Goal: Transaction & Acquisition: Purchase product/service

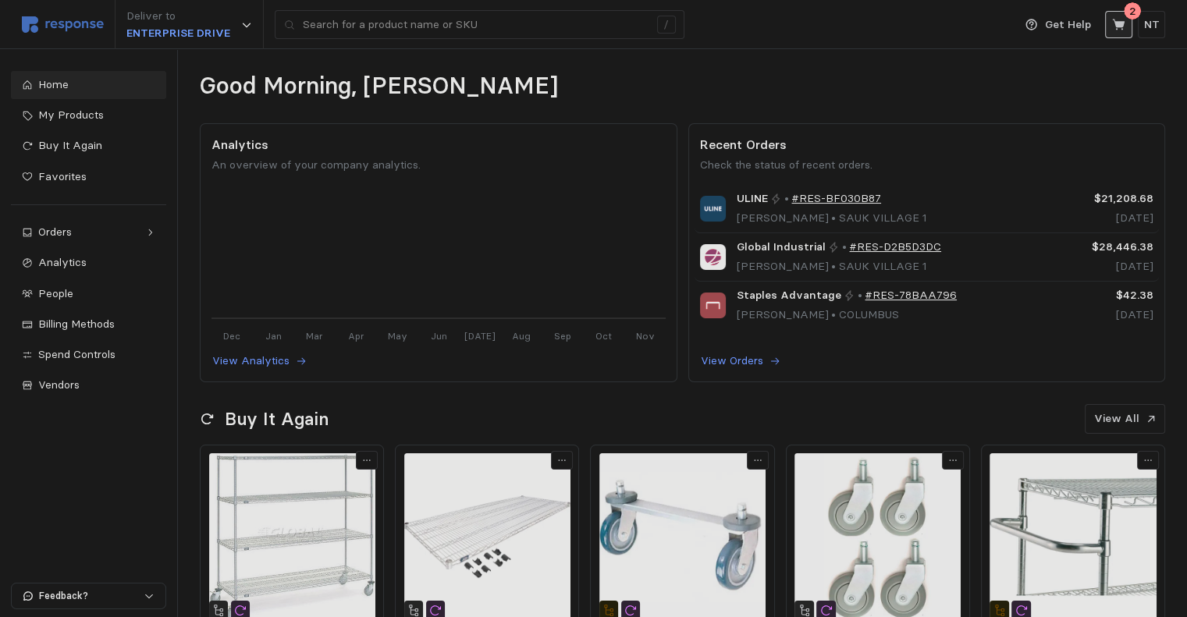
click at [903, 22] on icon at bounding box center [1118, 24] width 12 height 11
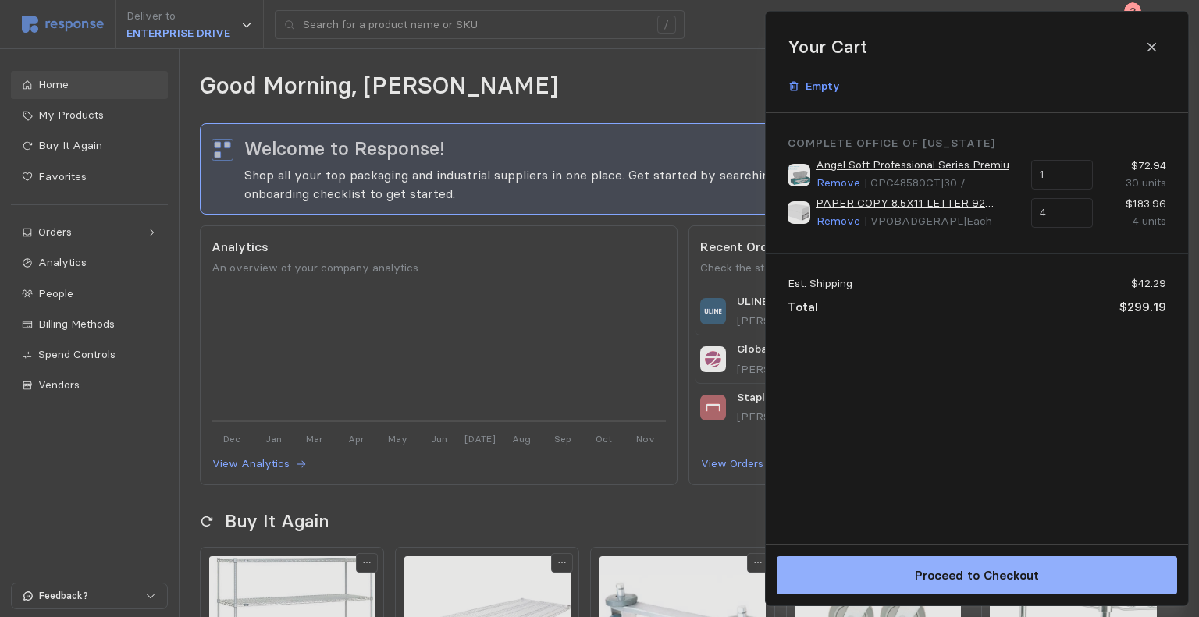
click at [903, 574] on p "Proceed to Checkout" at bounding box center [976, 576] width 124 height 20
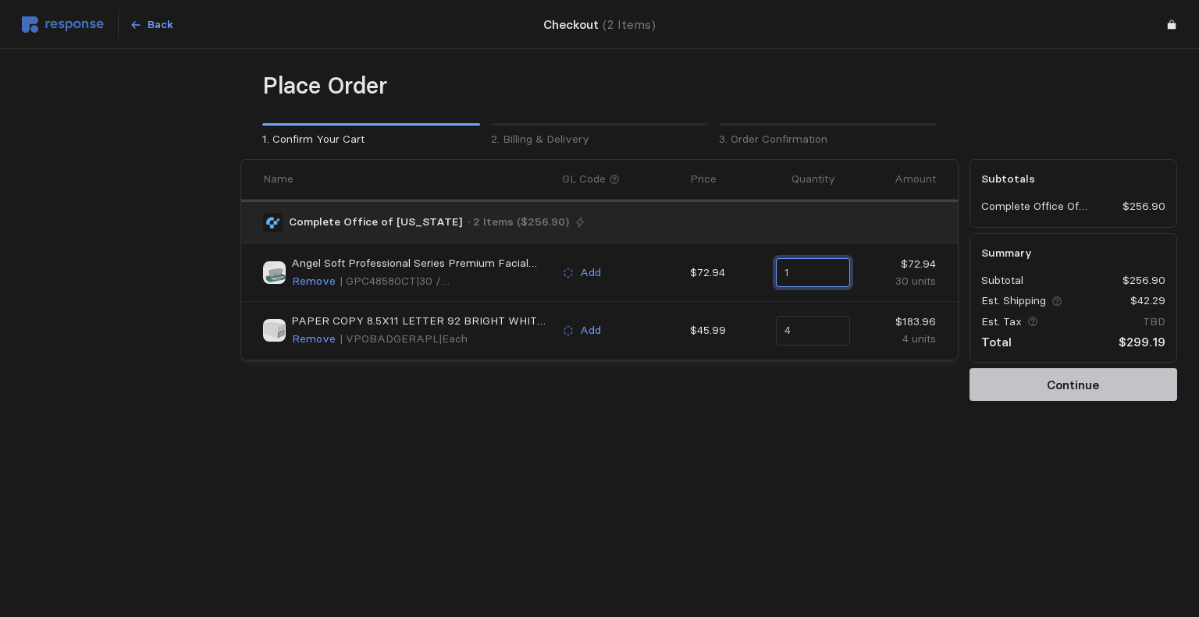
click at [799, 276] on input "1" at bounding box center [813, 273] width 56 height 28
drag, startPoint x: 799, startPoint y: 276, endPoint x: 753, endPoint y: 268, distance: 47.6
click at [753, 268] on div "Angel Soft Professional Series Premium Facial Tissue Remove | GPC48580CT | 30 /…" at bounding box center [600, 273] width 684 height 46
type input "0"
click at [109, 382] on div at bounding box center [125, 280] width 219 height 253
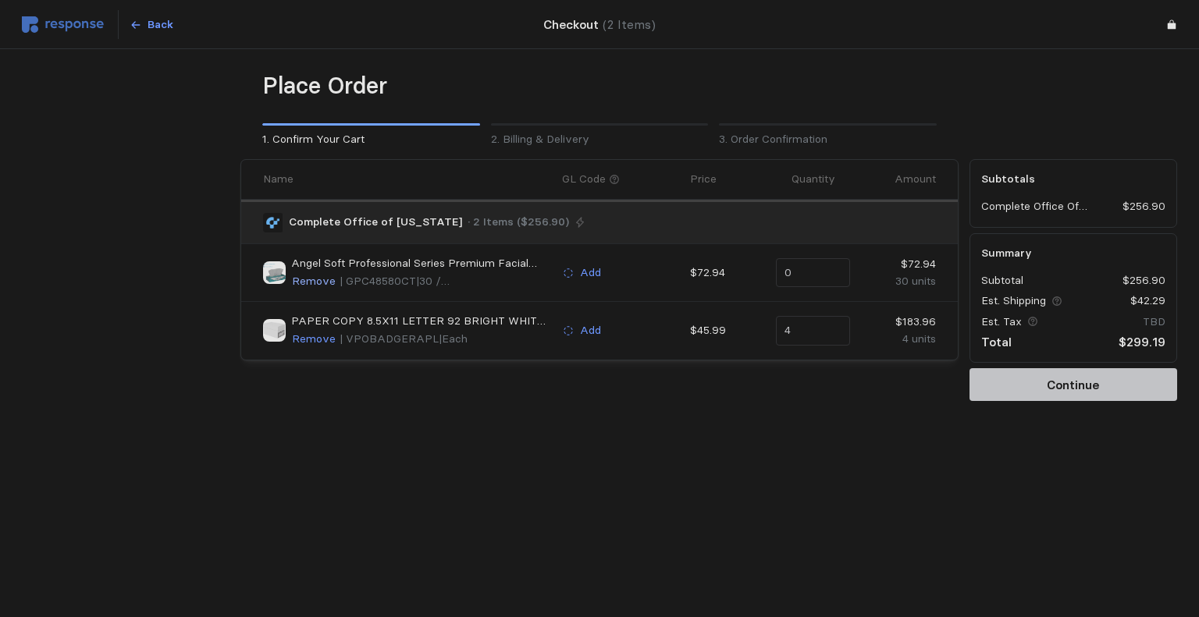
click at [312, 279] on p "Remove" at bounding box center [314, 281] width 44 height 17
click at [744, 420] on div "Place Order 1. Confirm Your Cart 2. Billing & Delivery 3. Order Confirmation Na…" at bounding box center [599, 269] width 1155 height 396
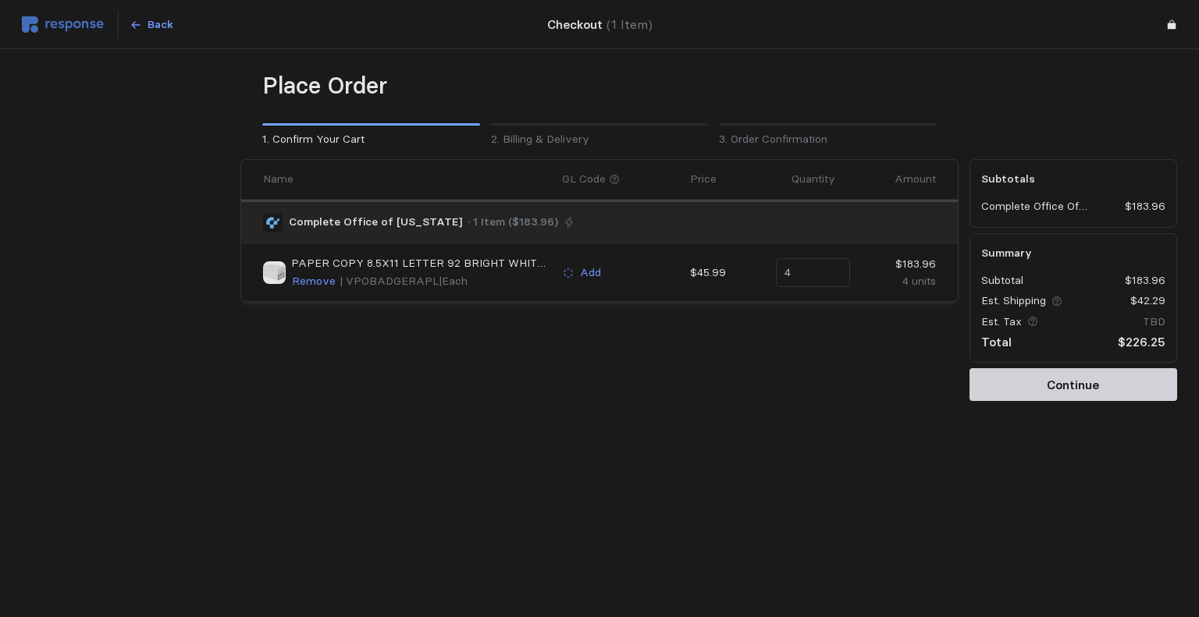
click at [903, 379] on p "Continue" at bounding box center [1073, 385] width 52 height 20
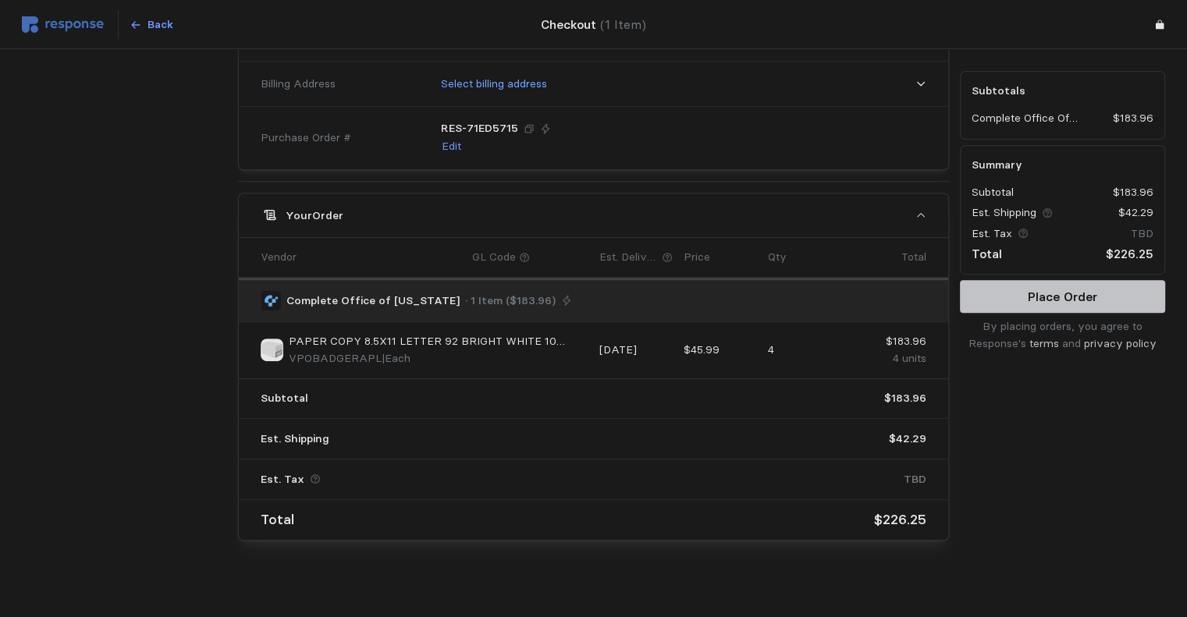
scroll to position [618, 0]
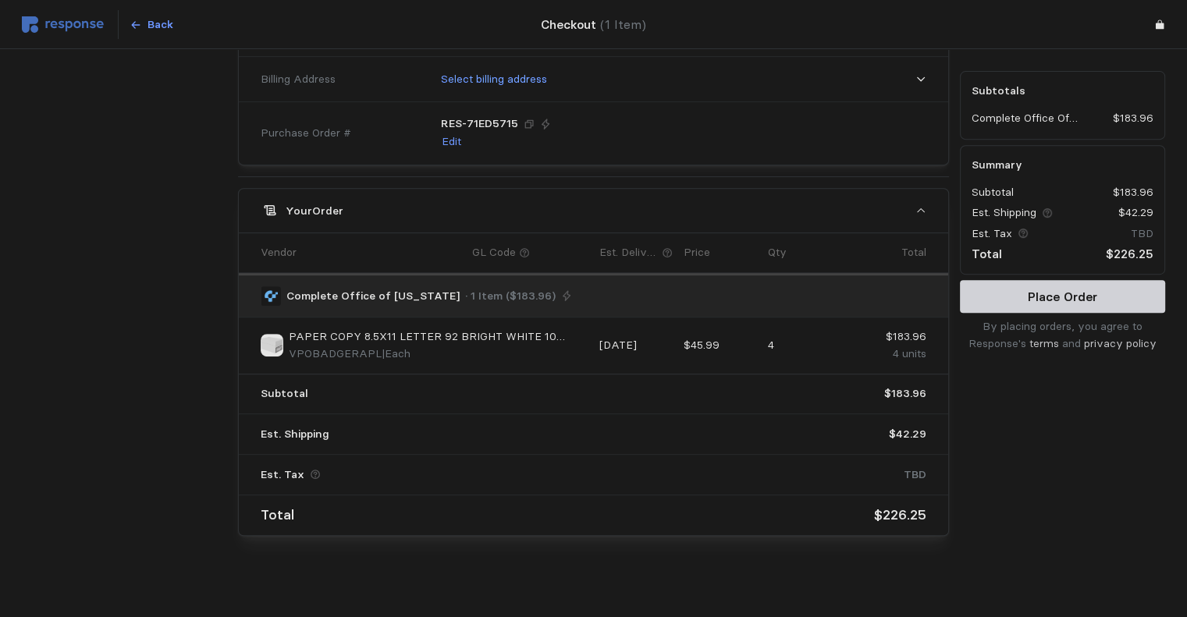
click at [903, 290] on p "Place Order" at bounding box center [1062, 297] width 69 height 20
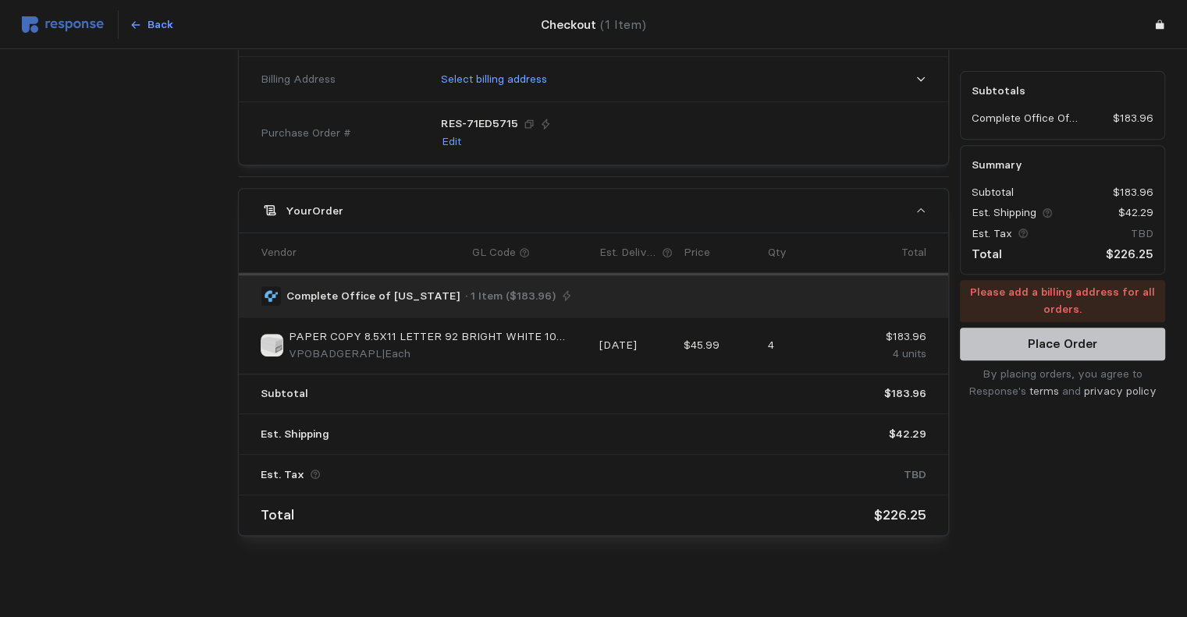
scroll to position [404, 0]
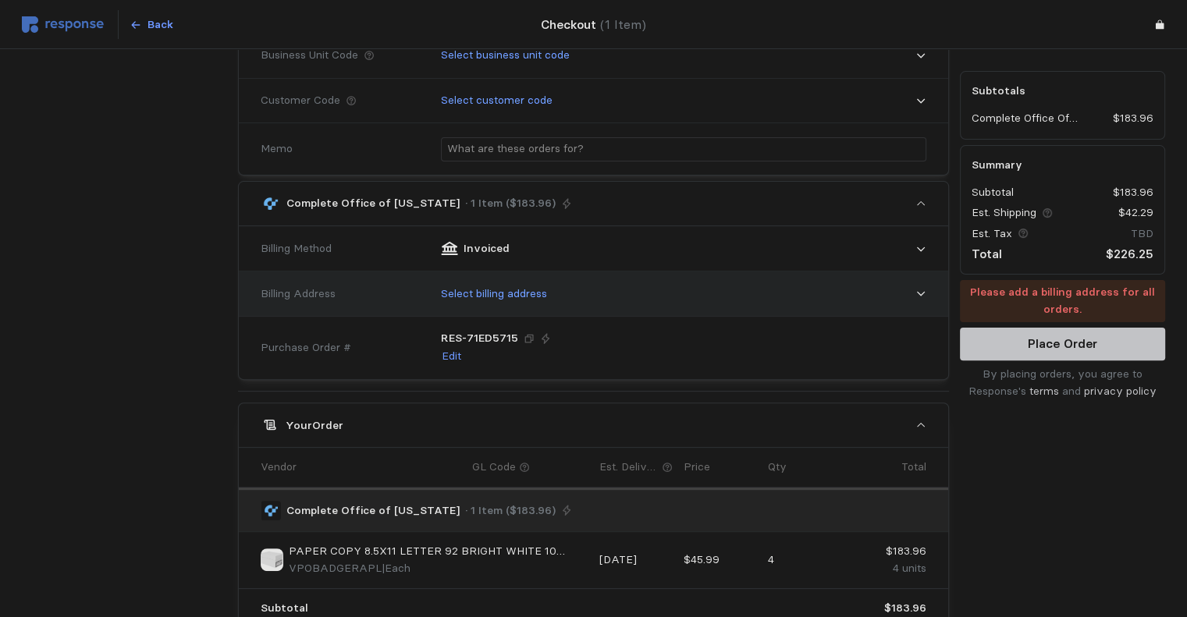
click at [513, 293] on p "Select billing address" at bounding box center [494, 294] width 106 height 17
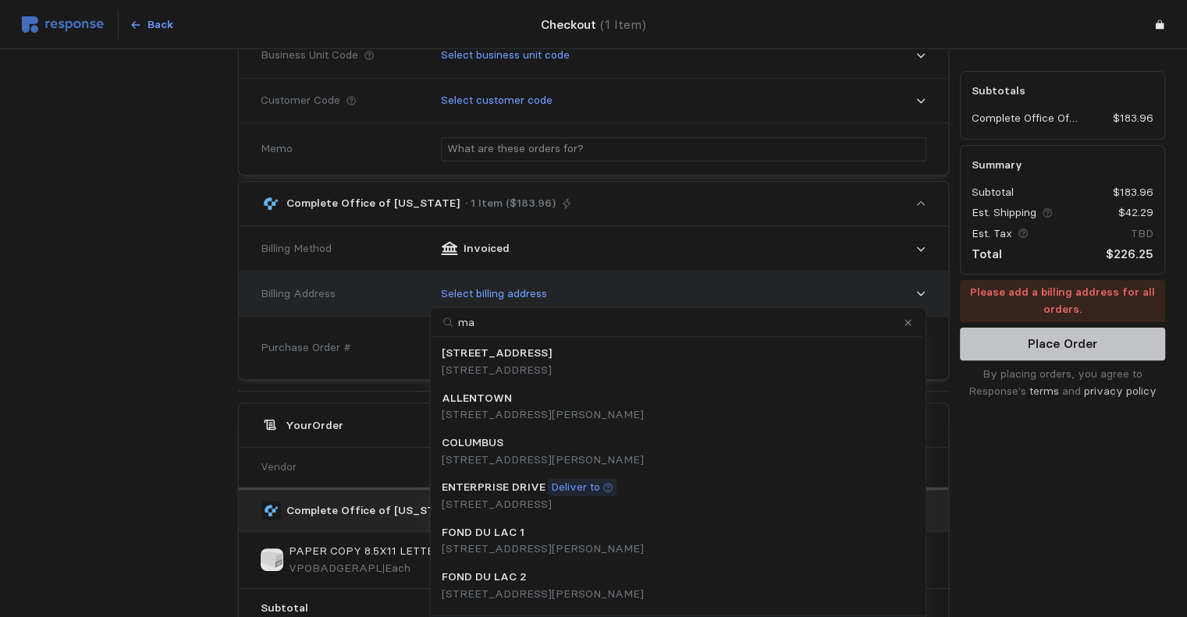
type input "may"
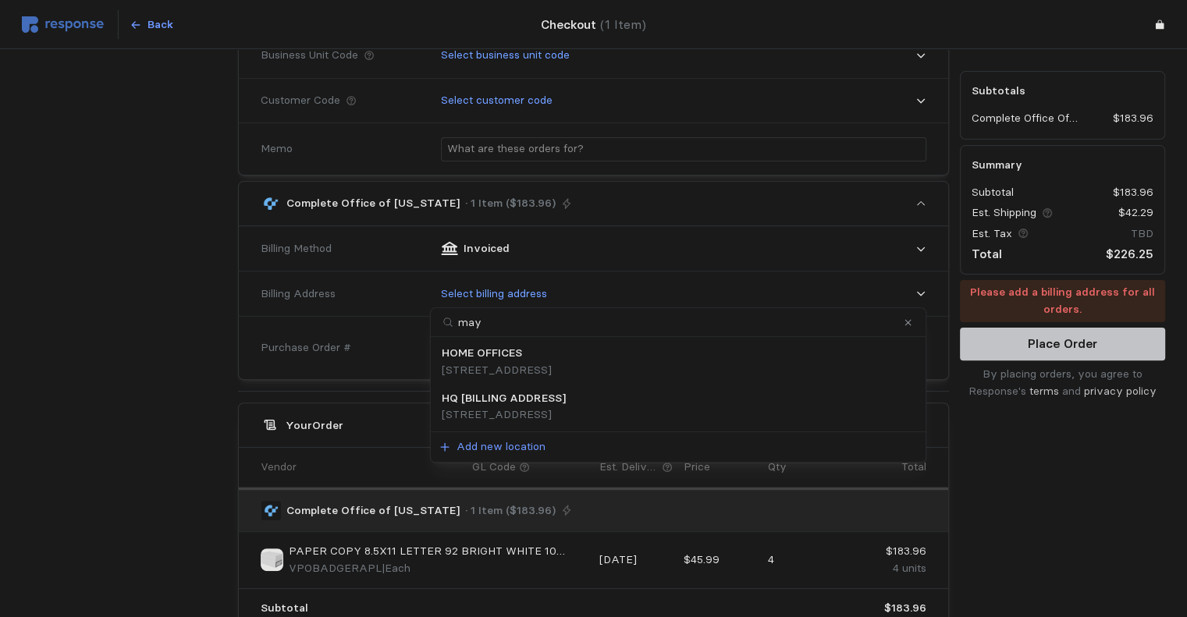
click at [553, 396] on p "HQ [BILLING ADDRESS]" at bounding box center [504, 398] width 124 height 17
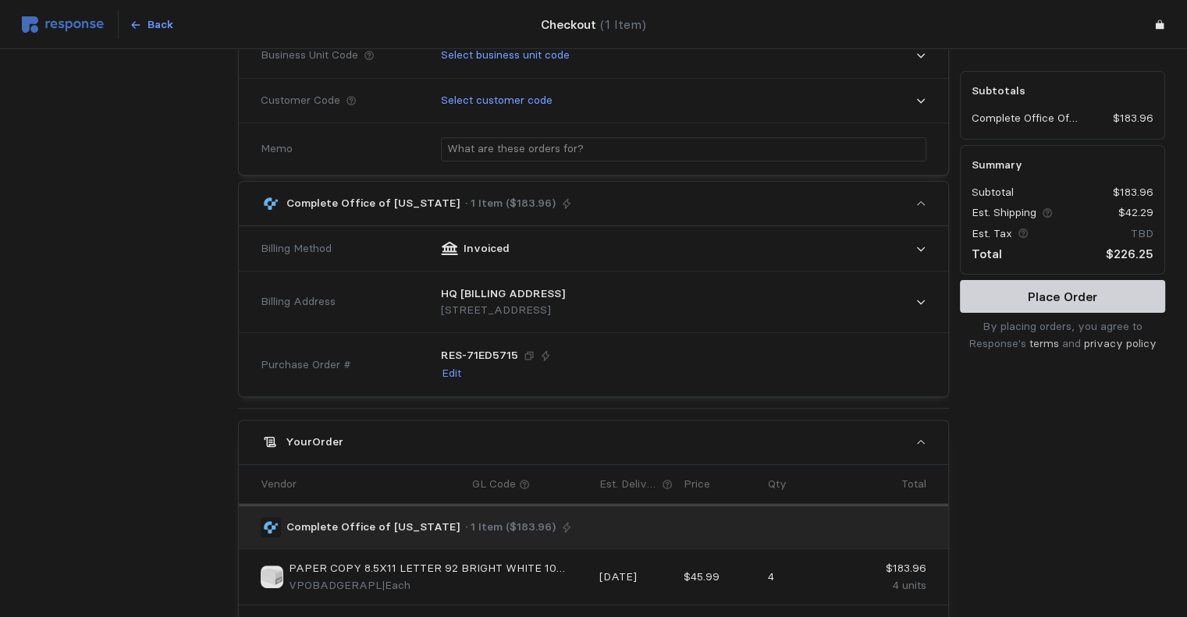
click at [903, 293] on p "Place Order" at bounding box center [1062, 297] width 69 height 20
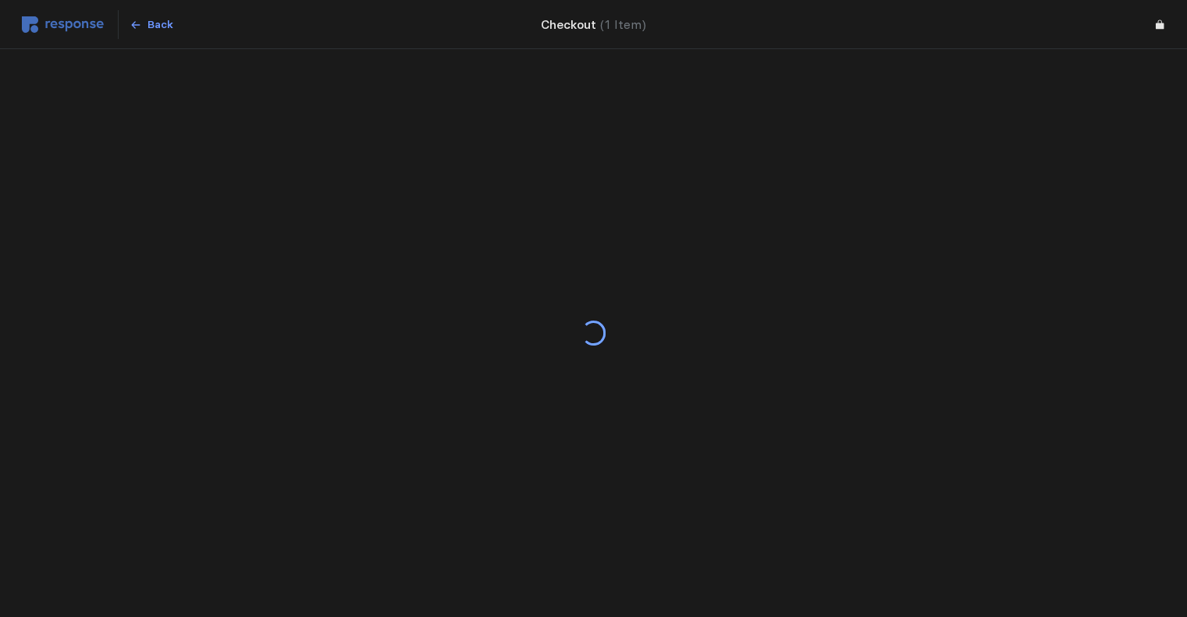
scroll to position [0, 0]
